Goal: Transaction & Acquisition: Purchase product/service

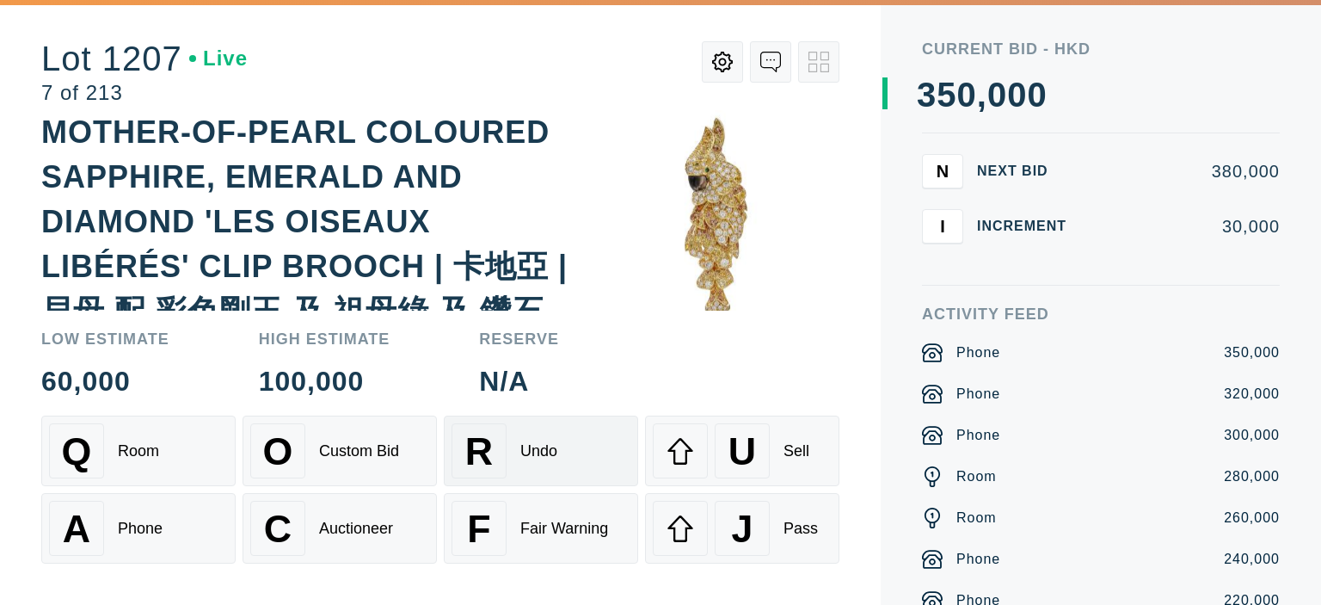
click at [559, 436] on div "R Undo" at bounding box center [541, 450] width 179 height 55
